Goal: Check status: Check status

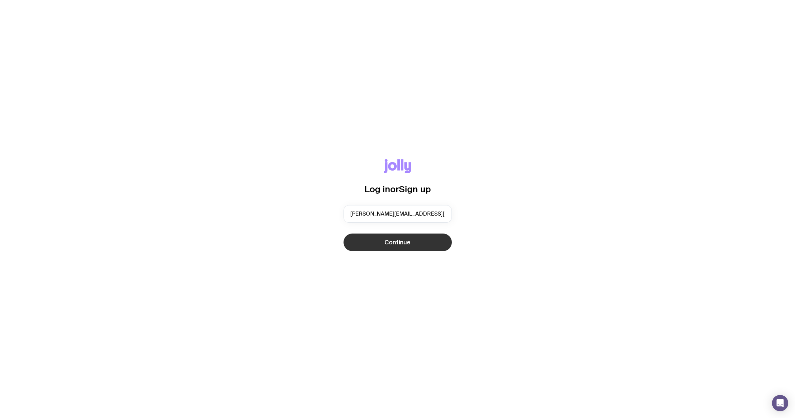
click at [431, 237] on button "Continue" at bounding box center [398, 243] width 108 height 18
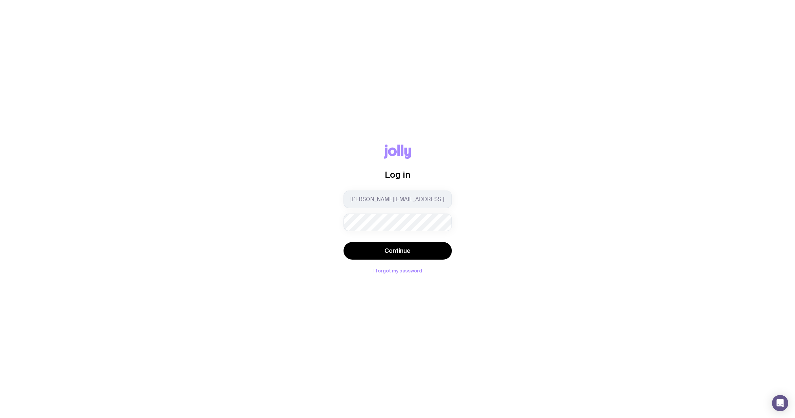
drag, startPoint x: 427, startPoint y: 248, endPoint x: 532, endPoint y: 201, distance: 114.9
click at [427, 248] on button "Continue" at bounding box center [398, 251] width 108 height 18
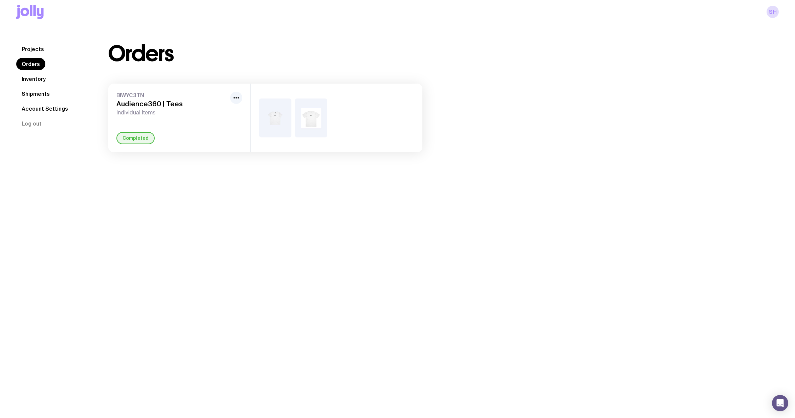
click at [163, 109] on span "Individual Items" at bounding box center [171, 112] width 111 height 7
click at [37, 94] on link "Shipments" at bounding box center [35, 94] width 39 height 12
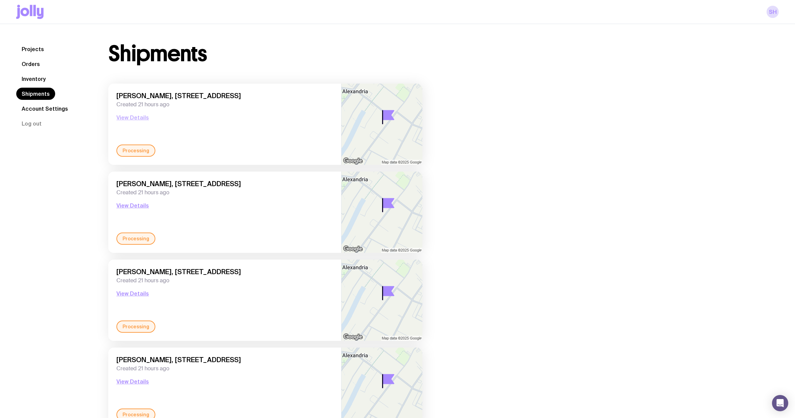
click at [137, 119] on button "View Details" at bounding box center [132, 117] width 33 height 8
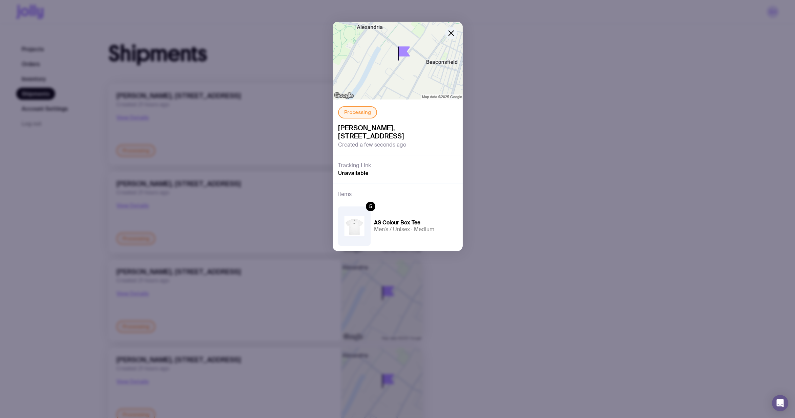
click at [453, 35] on icon "button" at bounding box center [451, 33] width 8 height 8
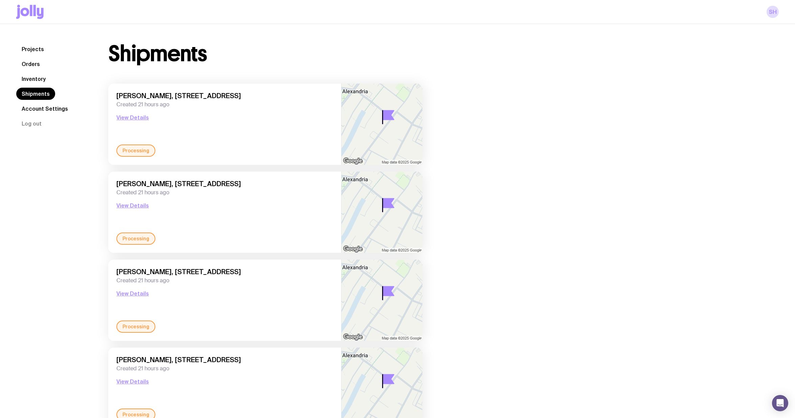
drag, startPoint x: 583, startPoint y: 83, endPoint x: 200, endPoint y: 49, distance: 385.1
click at [582, 82] on div "Shipments [PERSON_NAME], [STREET_ADDRESS] Created 21 hours ago View Details Pro…" at bounding box center [435, 371] width 687 height 657
click at [232, 37] on div "Projects Orders Inventory Shipments Account Settings Log out Projects Orders In…" at bounding box center [397, 371] width 795 height 695
